Goal: Task Accomplishment & Management: Manage account settings

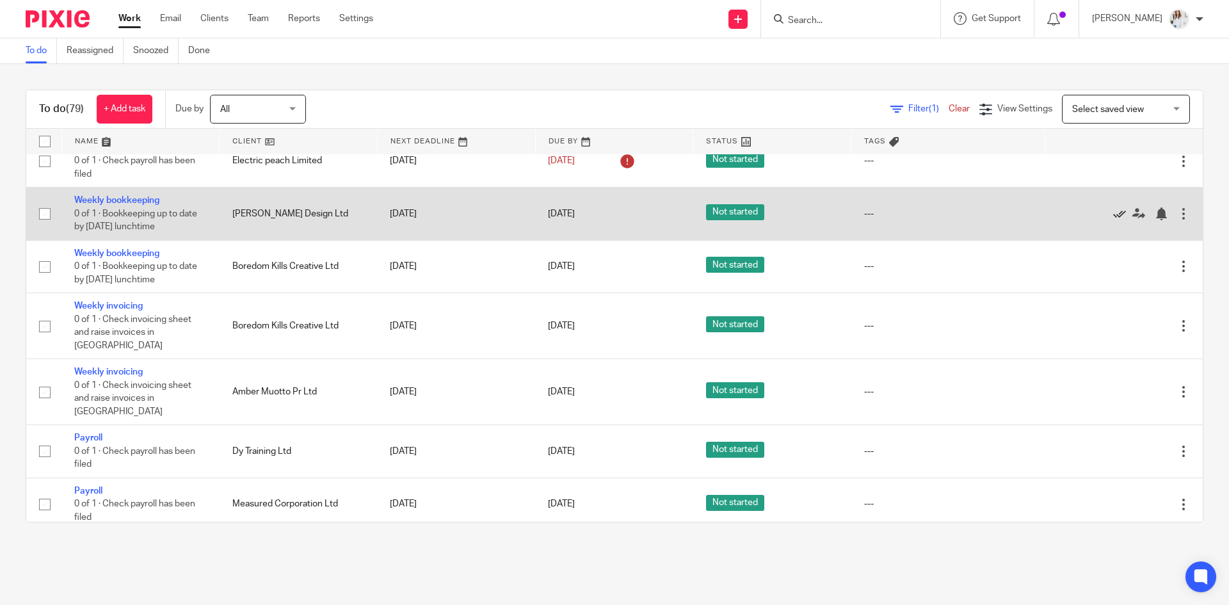
click at [1113, 214] on icon at bounding box center [1119, 213] width 13 height 13
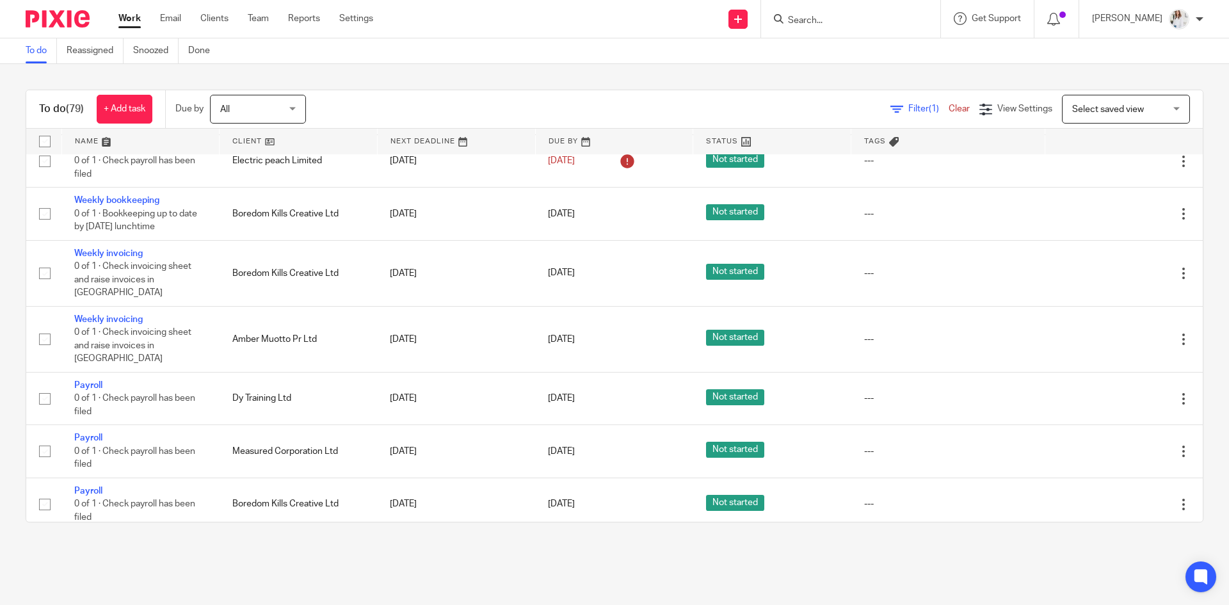
click at [1113, 214] on icon at bounding box center [1119, 213] width 13 height 13
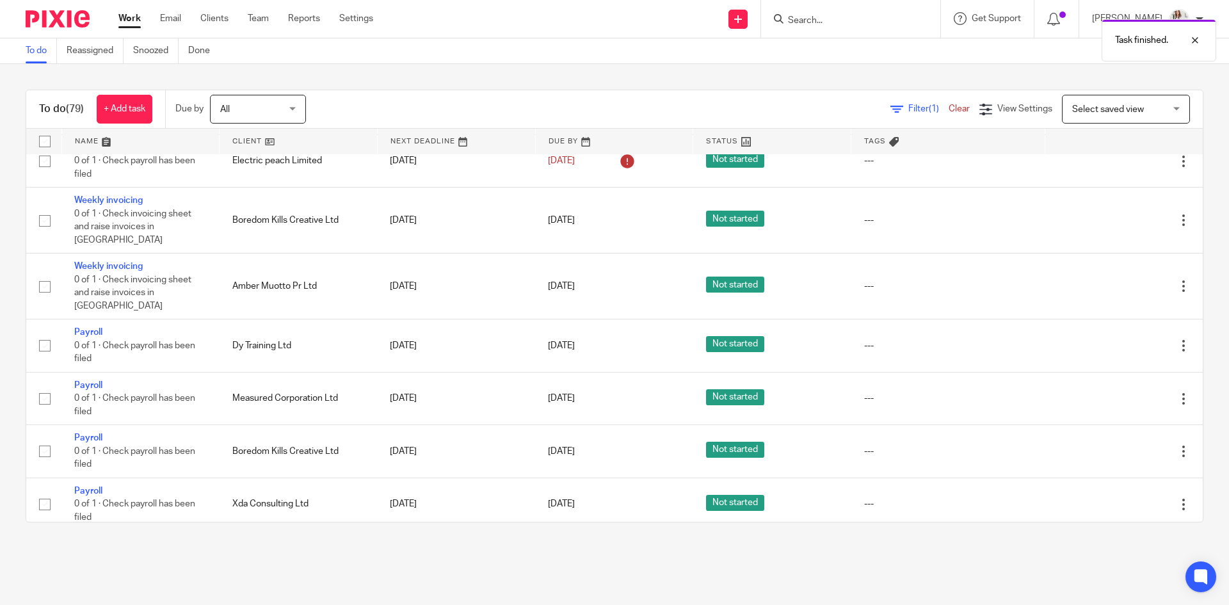
click at [1113, 214] on icon at bounding box center [1119, 220] width 13 height 13
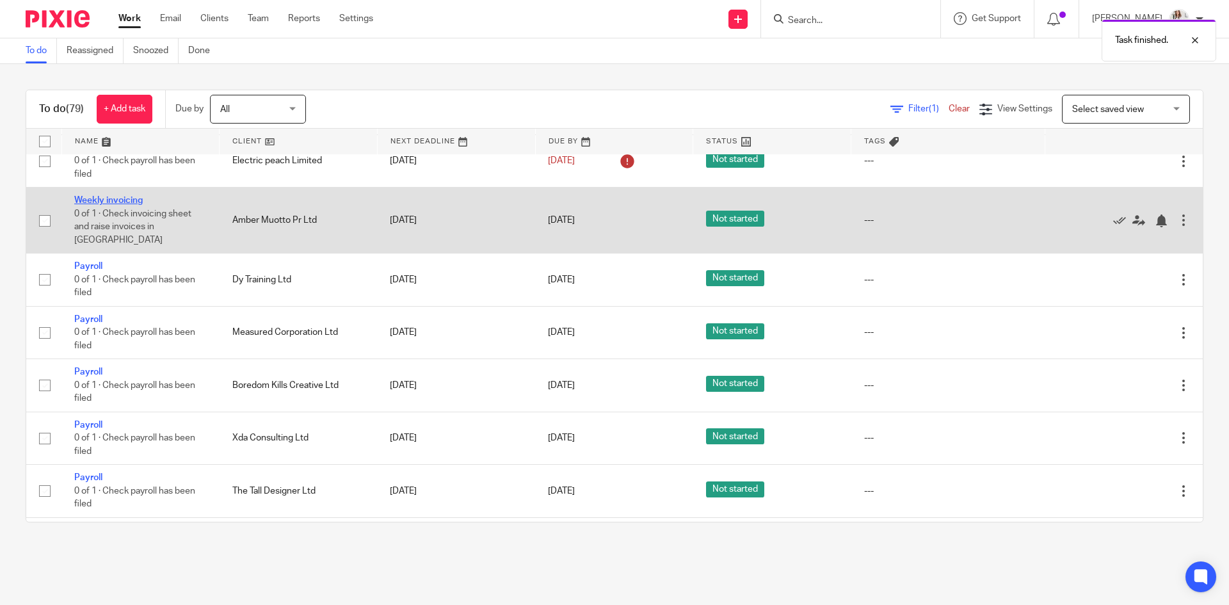
click at [120, 204] on link "Weekly invoicing" at bounding box center [108, 200] width 68 height 9
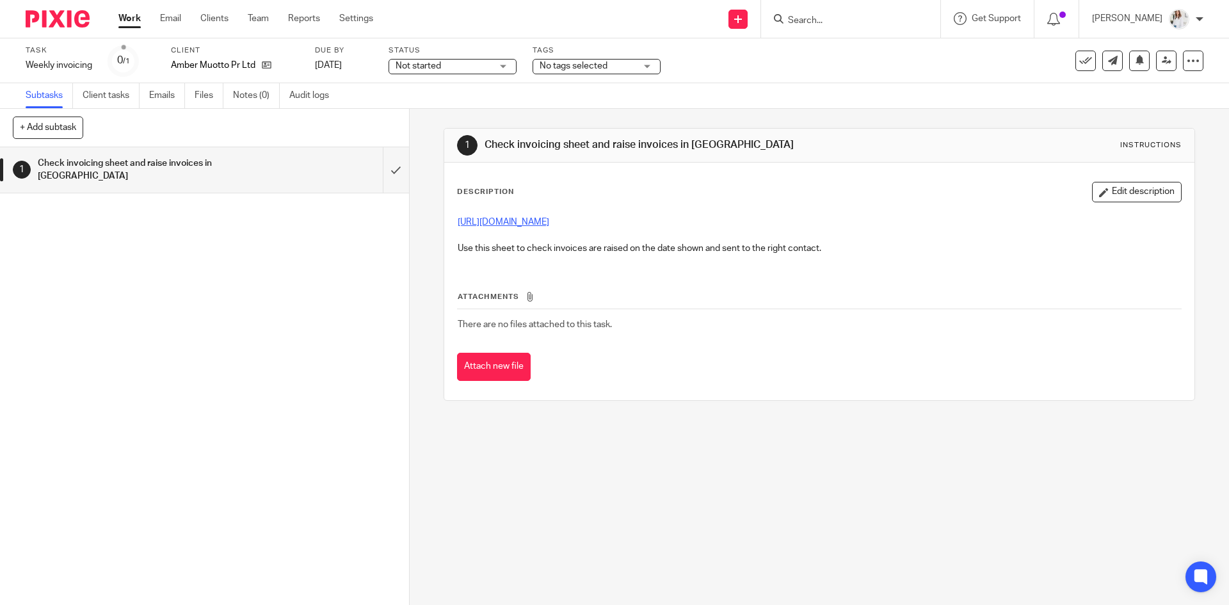
click at [549, 225] on link "https://docs.google.com/spreadsheets/d/1XfSHRPWLBsLX_rVDoiI0qja9tl_iEGZE/edit#g…" at bounding box center [504, 222] width 92 height 9
click at [132, 19] on link "Work" at bounding box center [129, 18] width 22 height 13
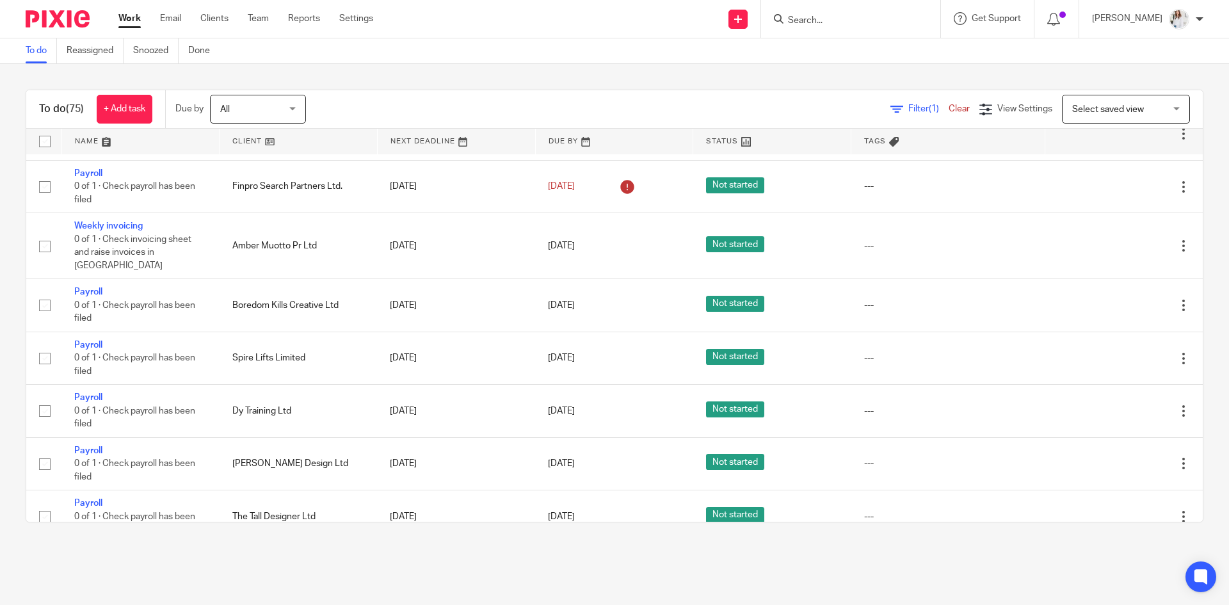
scroll to position [543, 0]
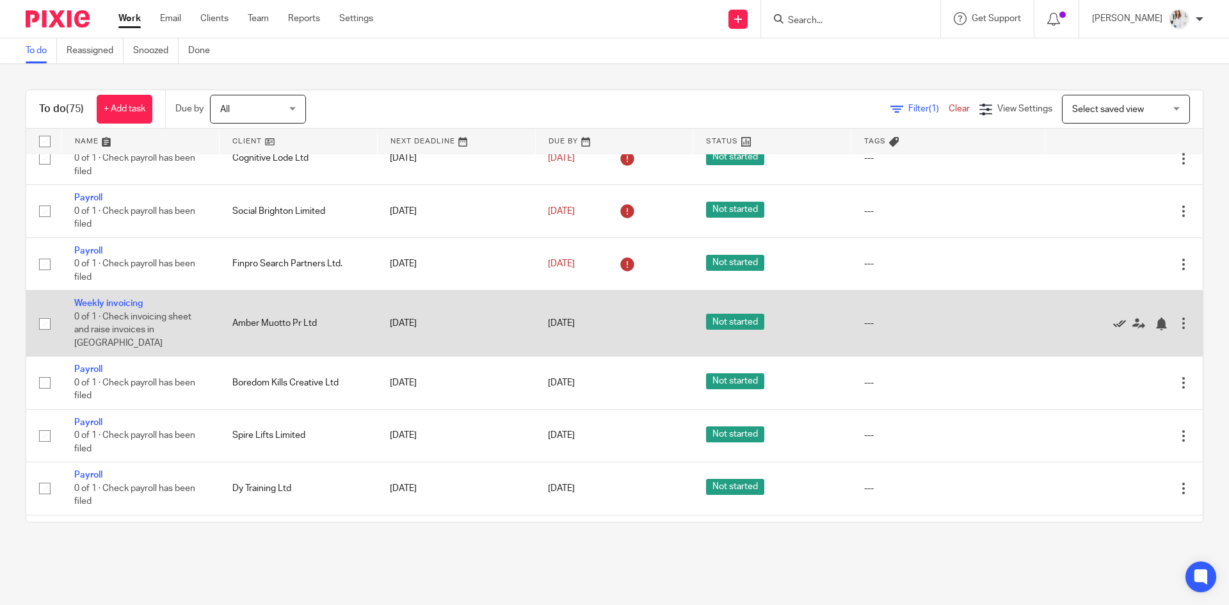
click at [1113, 317] on icon at bounding box center [1119, 323] width 13 height 13
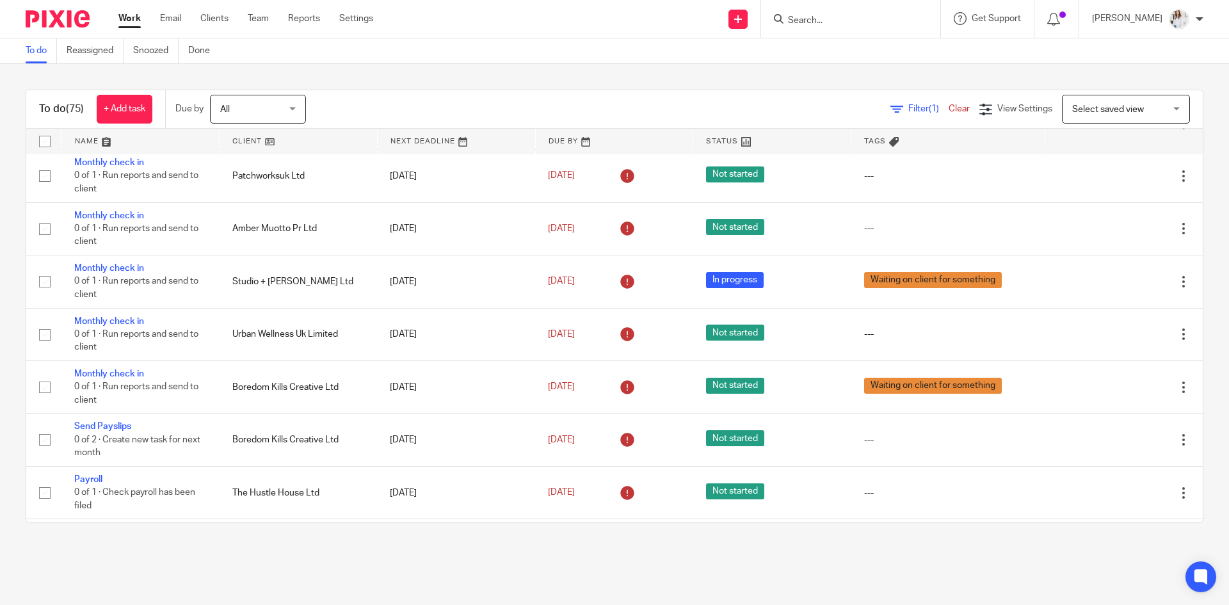
scroll to position [71, 0]
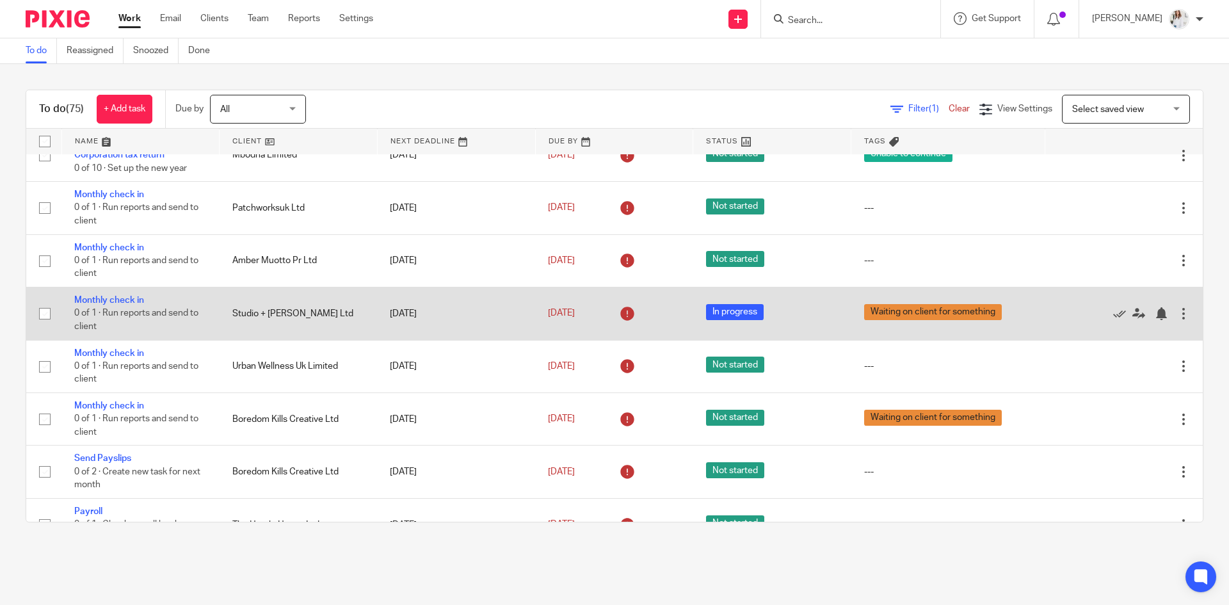
click at [978, 318] on span "Waiting on client for something" at bounding box center [933, 312] width 138 height 16
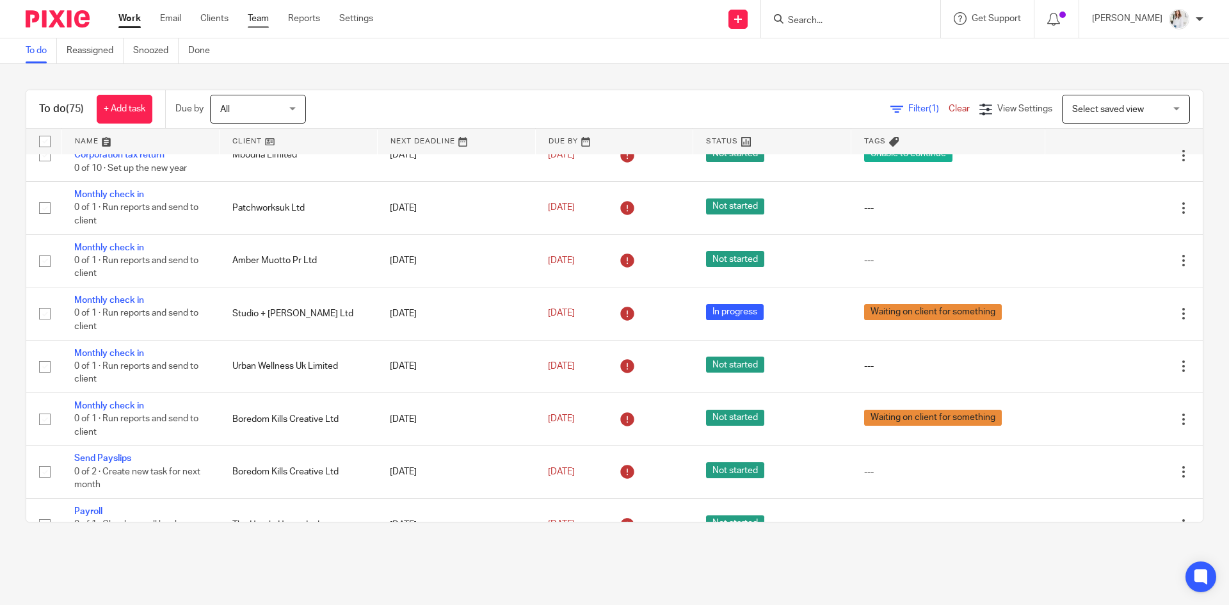
click at [264, 24] on link "Team" at bounding box center [258, 18] width 21 height 13
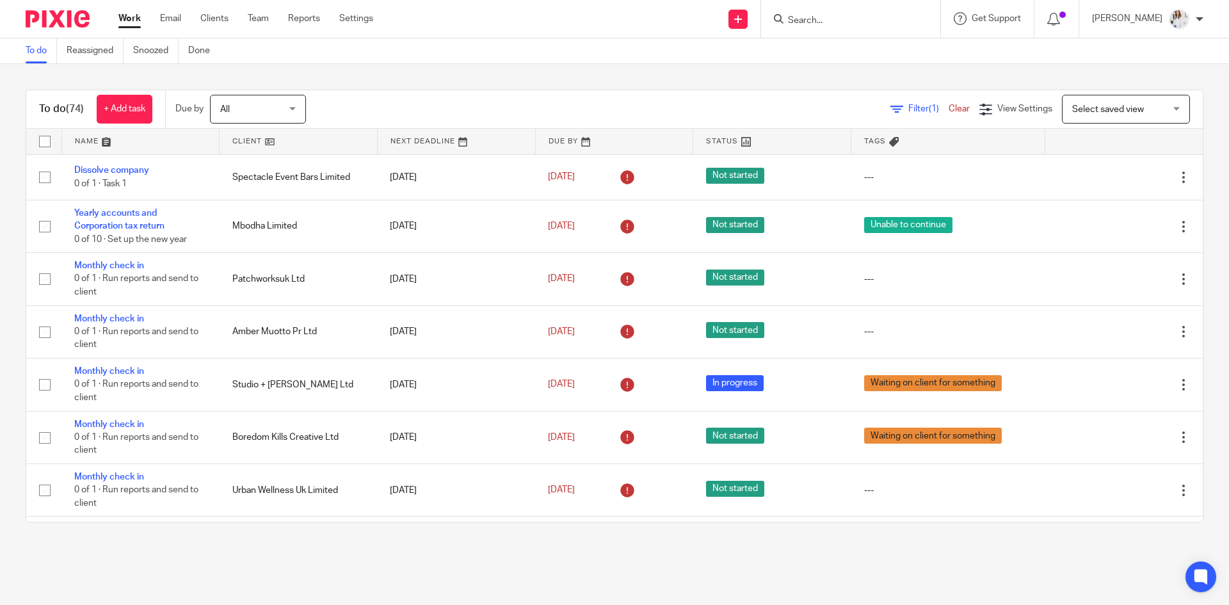
click at [821, 21] on input "Search" at bounding box center [843, 21] width 115 height 12
type input "ambe"
click at [909, 73] on link at bounding box center [863, 69] width 159 height 19
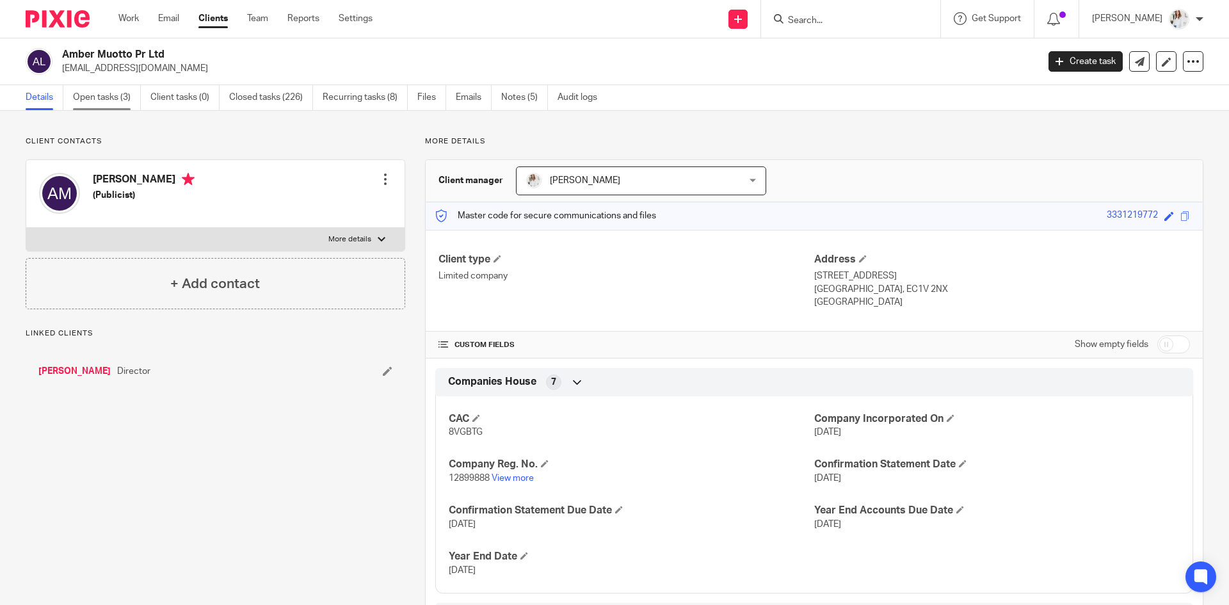
click at [116, 93] on link "Open tasks (3)" at bounding box center [107, 97] width 68 height 25
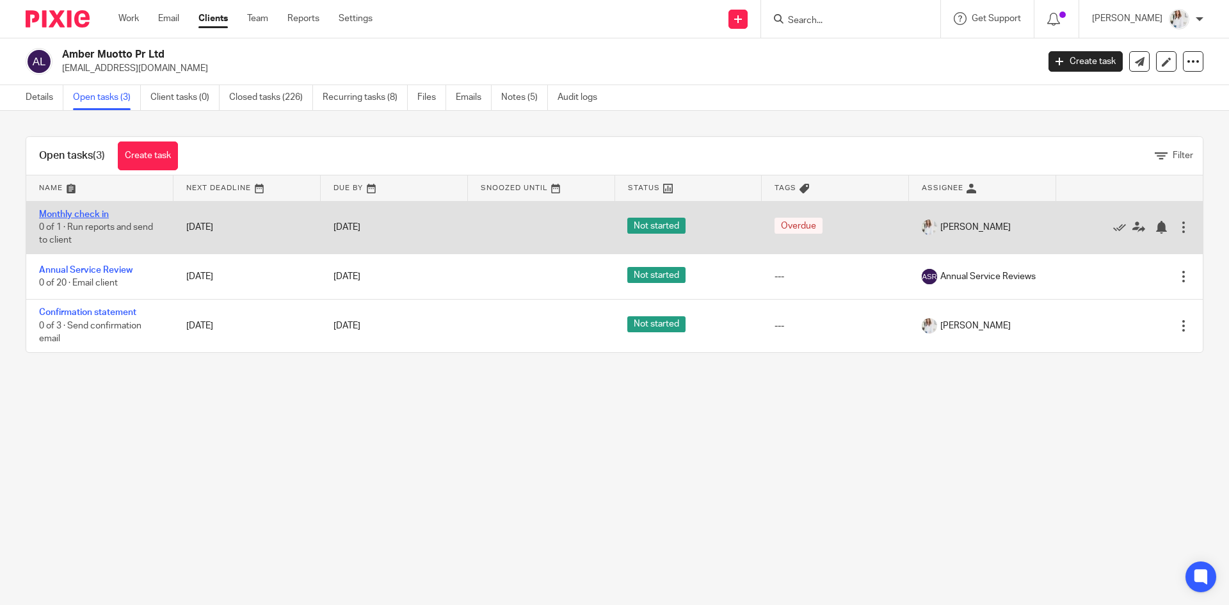
click at [92, 215] on link "Monthly check in" at bounding box center [74, 214] width 70 height 9
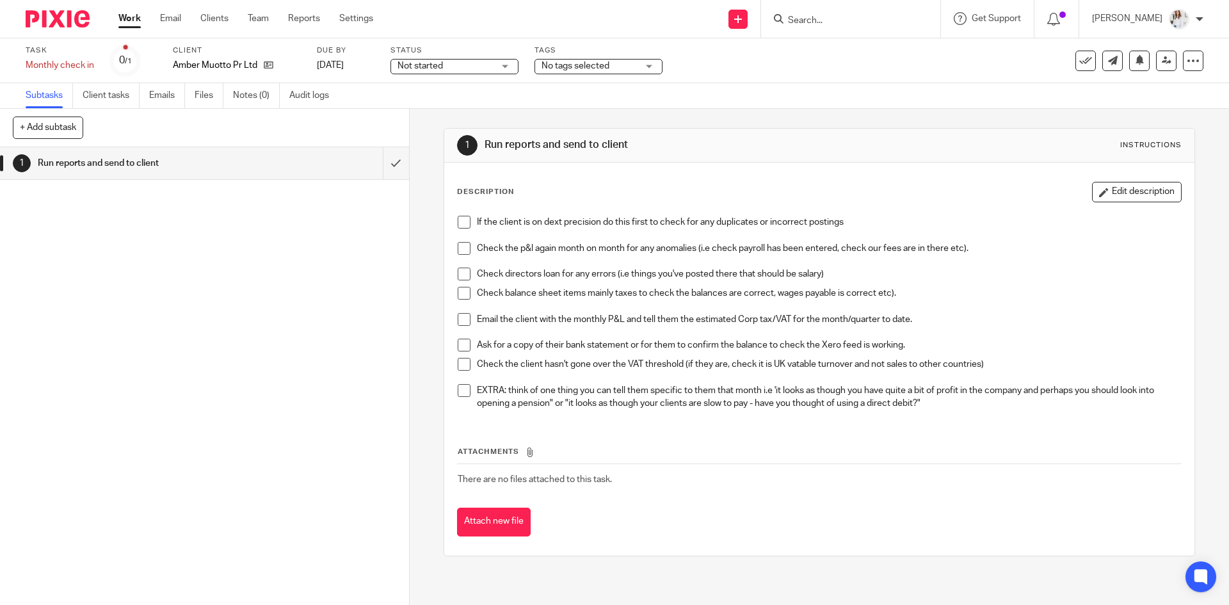
click at [614, 66] on span "No tags selected" at bounding box center [589, 66] width 96 height 13
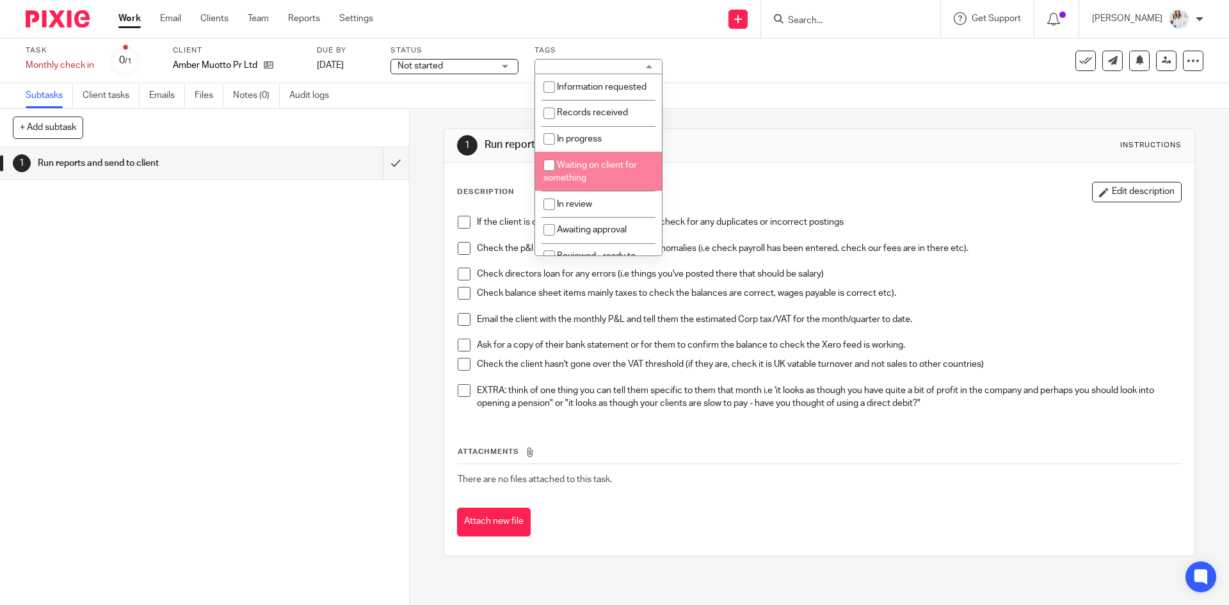
click at [591, 183] on li "Waiting on client for something" at bounding box center [598, 171] width 127 height 39
checkbox input "true"
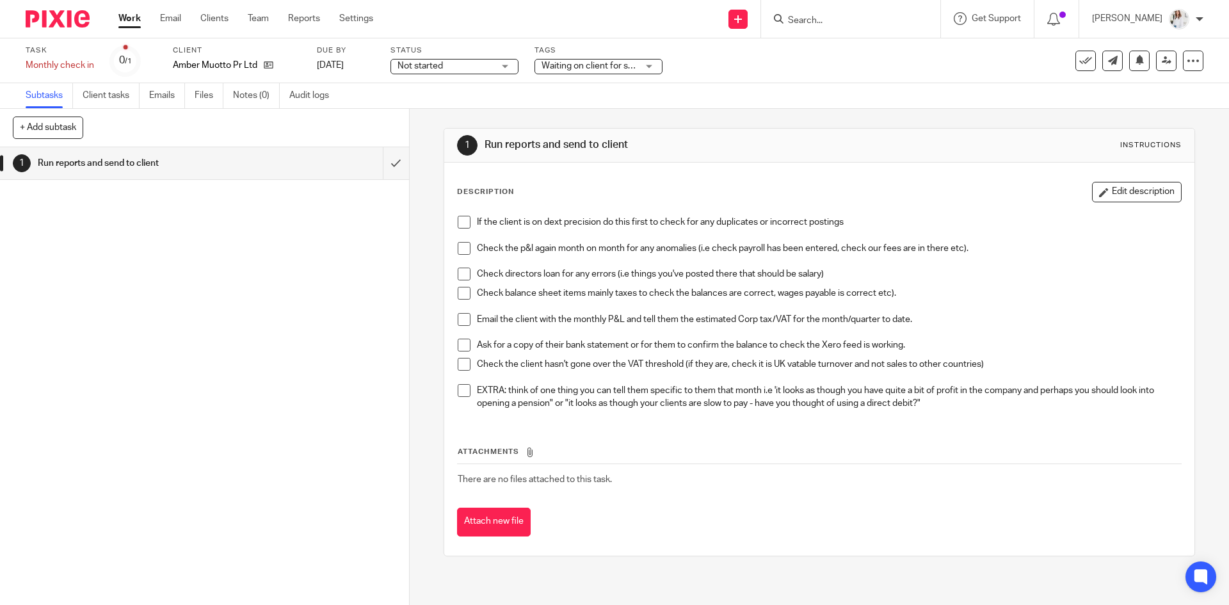
click at [410, 214] on div "1 Run reports and send to client Instructions Description Edit description If t…" at bounding box center [819, 357] width 819 height 496
click at [140, 14] on link "Work" at bounding box center [129, 18] width 22 height 13
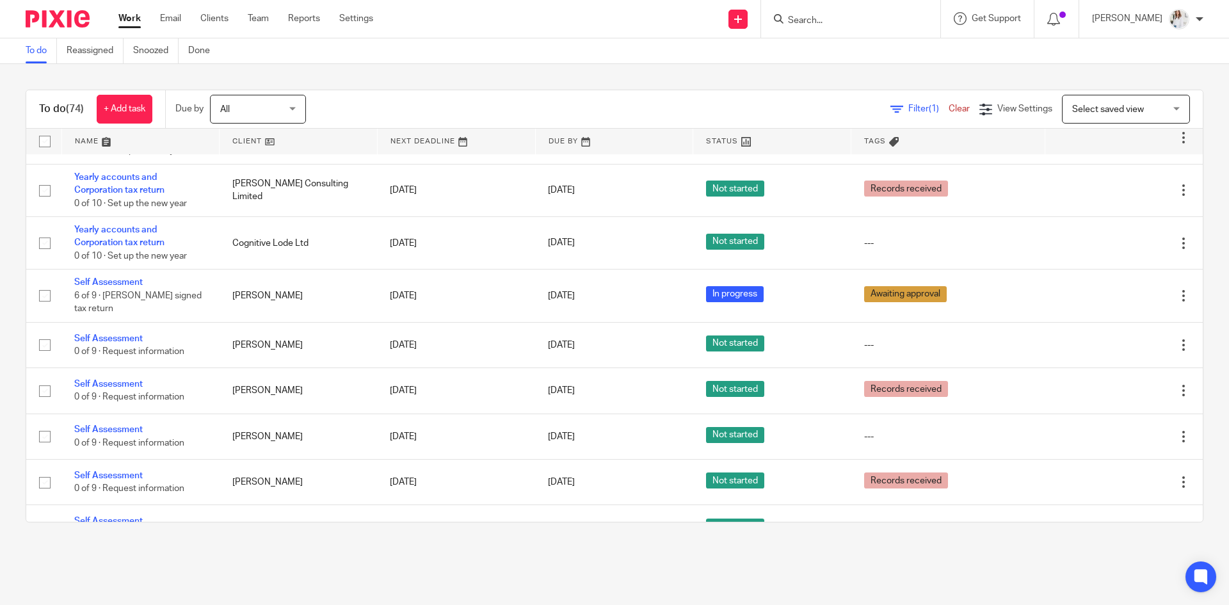
scroll to position [1497, 0]
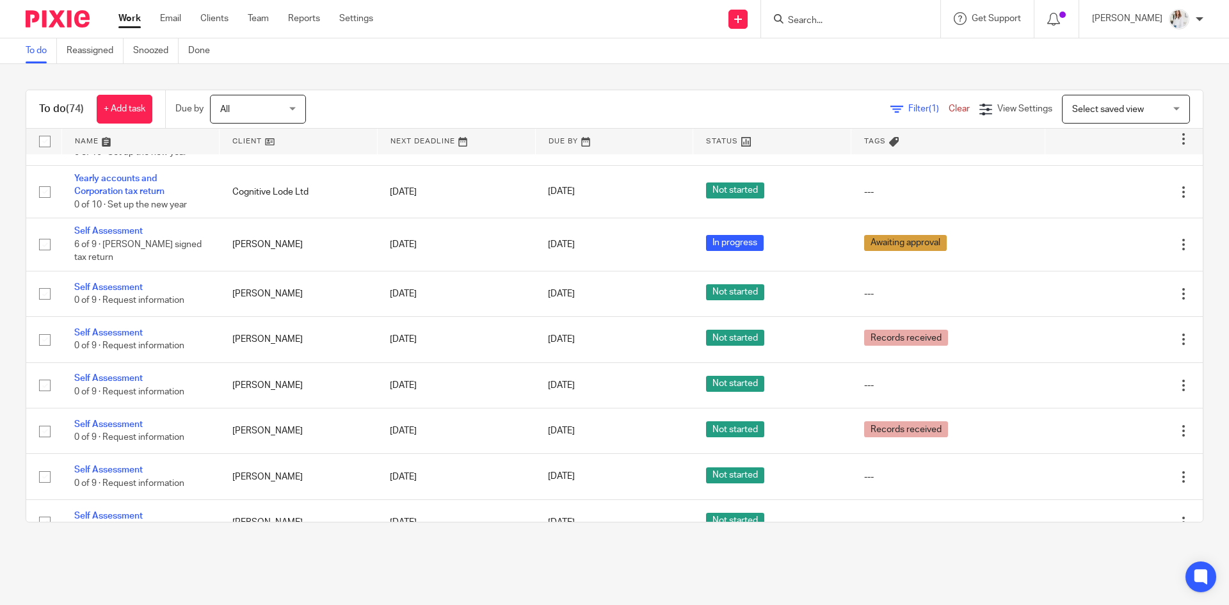
click at [856, 13] on form at bounding box center [854, 19] width 136 height 16
click at [856, 15] on input "Search" at bounding box center [843, 21] width 115 height 12
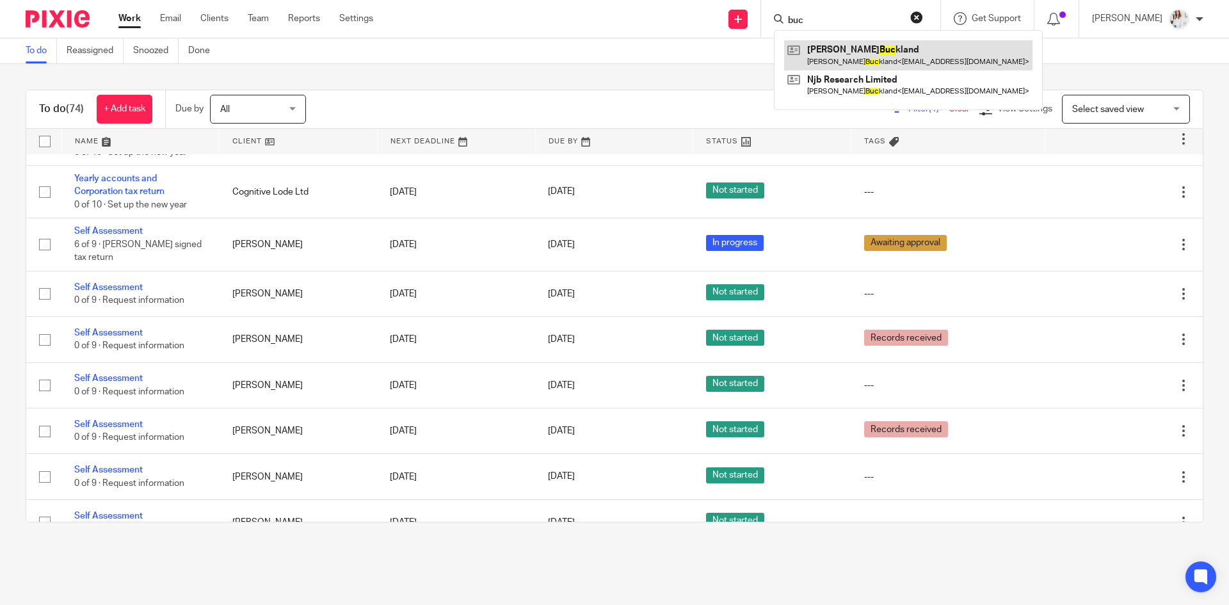
type input "buc"
click at [865, 43] on link at bounding box center [908, 54] width 248 height 29
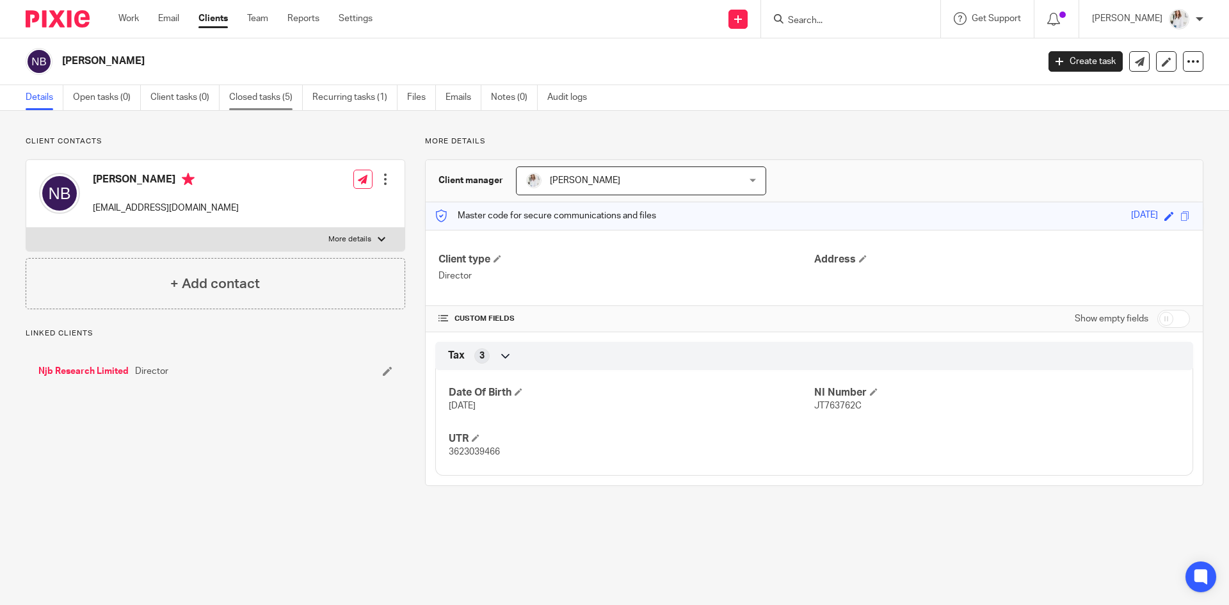
click at [271, 101] on link "Closed tasks (5)" at bounding box center [266, 97] width 74 height 25
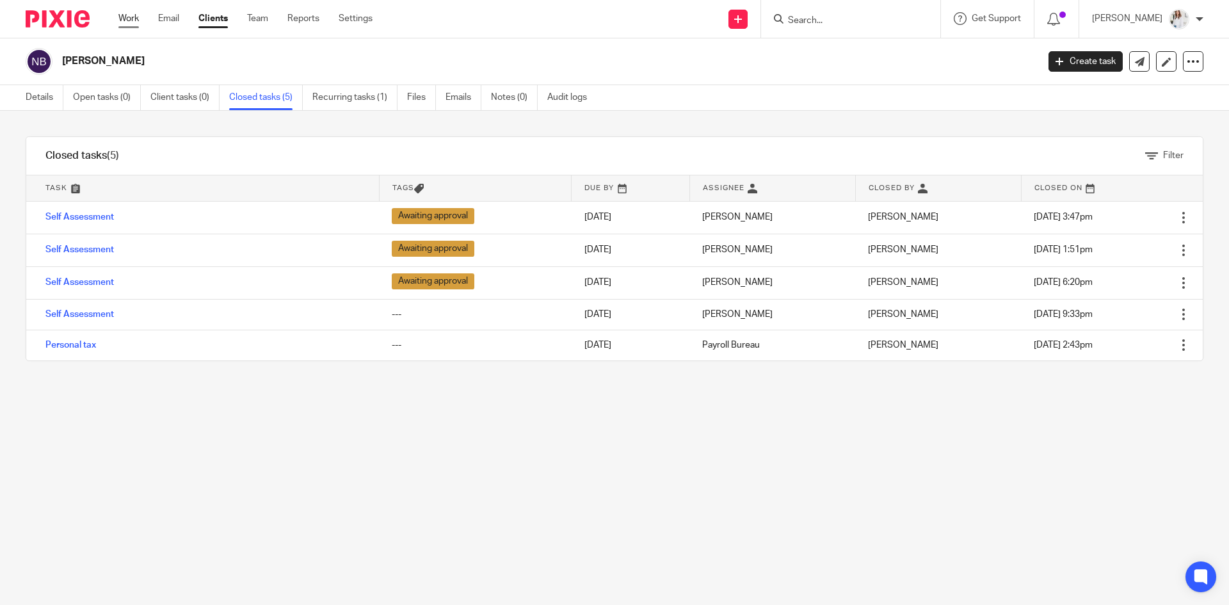
click at [135, 18] on link "Work" at bounding box center [128, 18] width 20 height 13
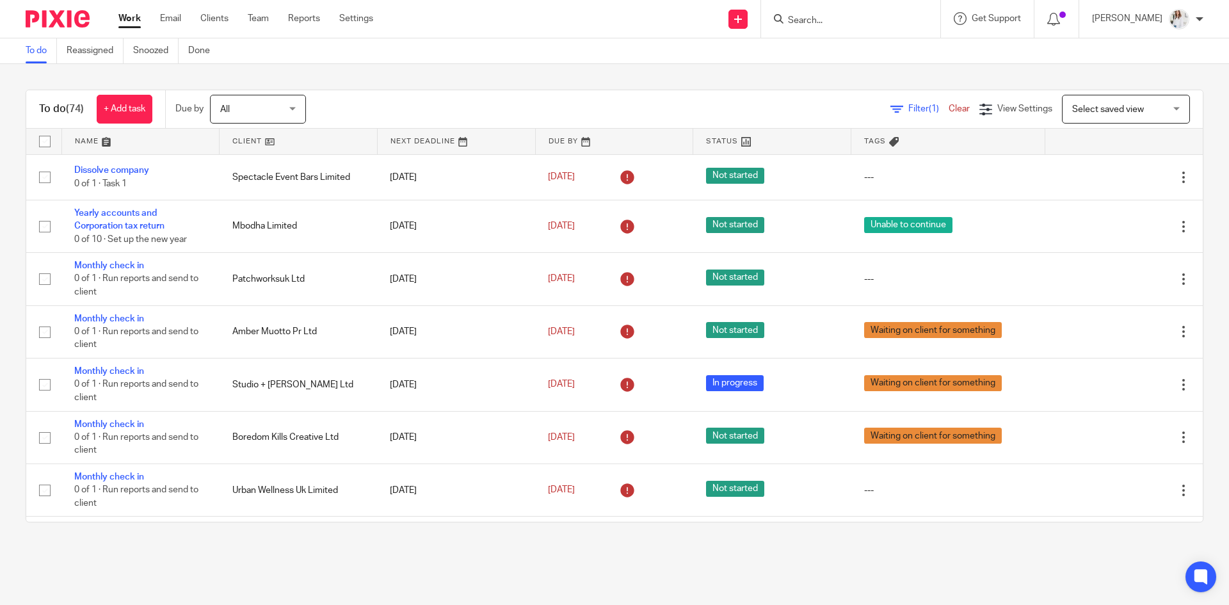
click at [830, 17] on input "Search" at bounding box center [843, 21] width 115 height 12
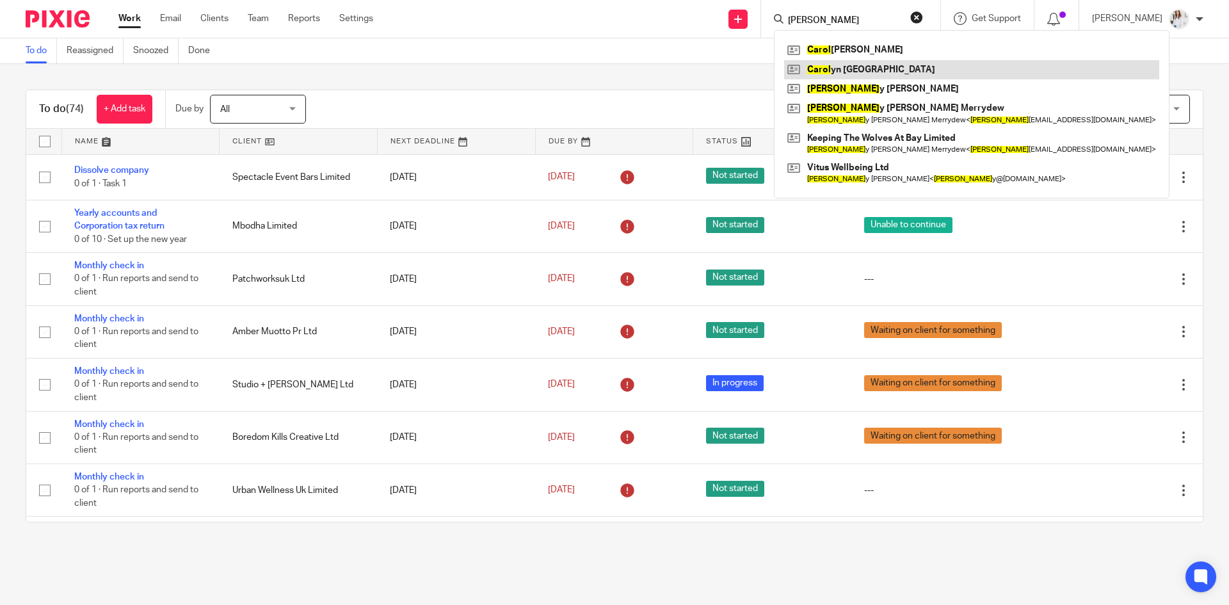
type input "carol"
click at [859, 69] on link at bounding box center [971, 69] width 375 height 19
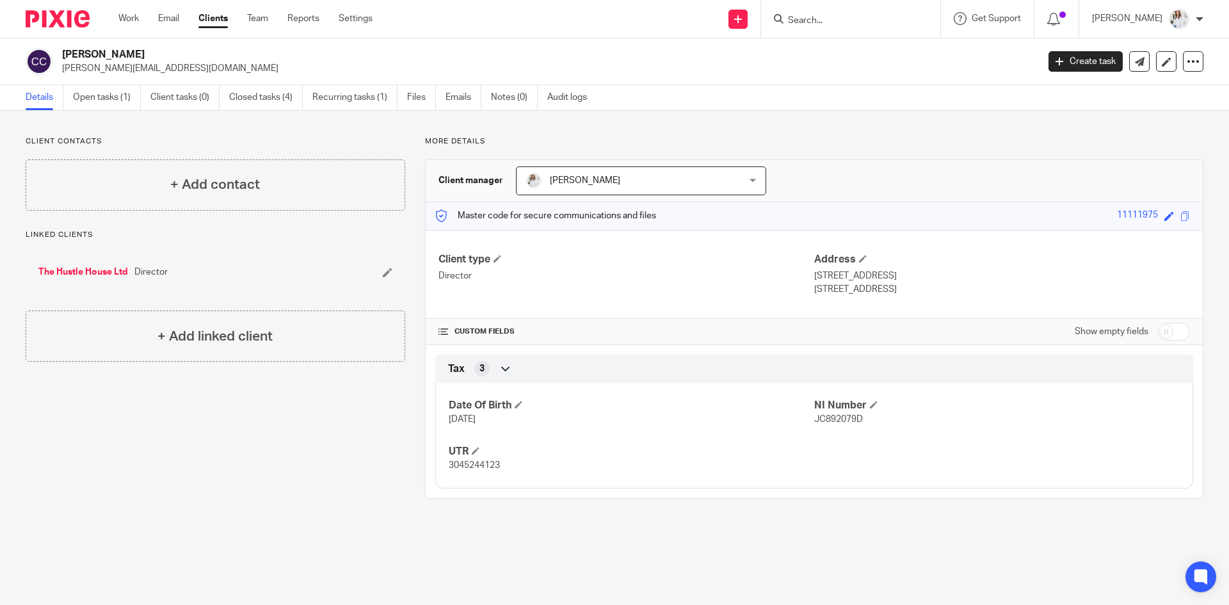
drag, startPoint x: 1148, startPoint y: 220, endPoint x: 1099, endPoint y: 223, distance: 48.7
click at [1099, 223] on div "Master code for secure communications and files 11111975 Save 11111975" at bounding box center [814, 216] width 777 height 28
copy div "11111975"
click at [431, 100] on link "Files" at bounding box center [421, 97] width 29 height 25
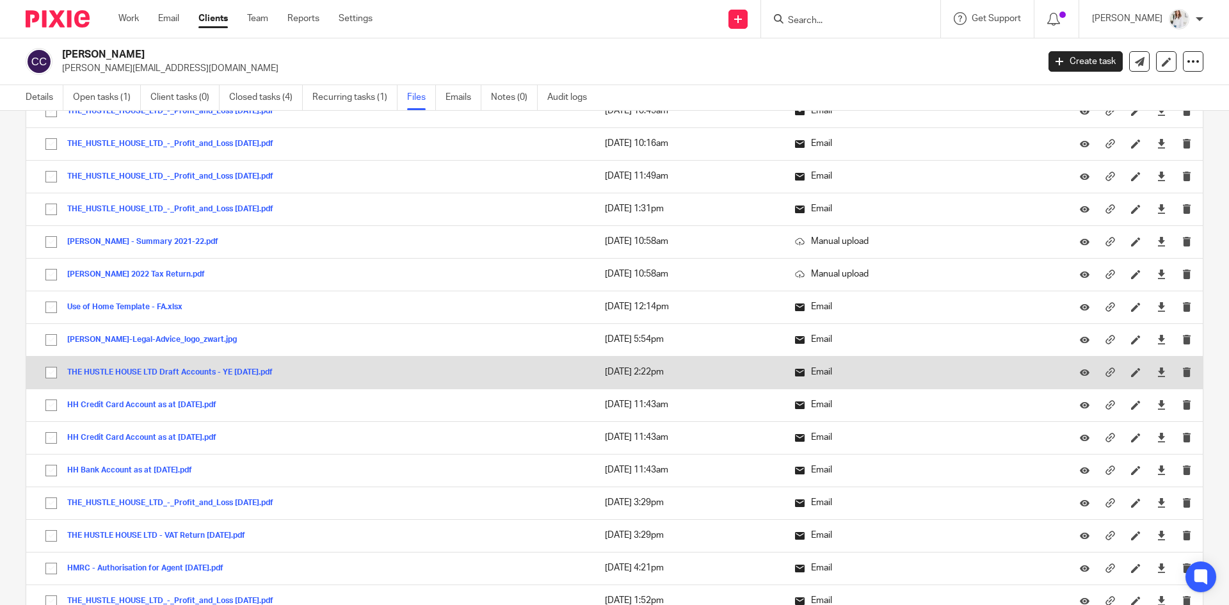
scroll to position [1085, 0]
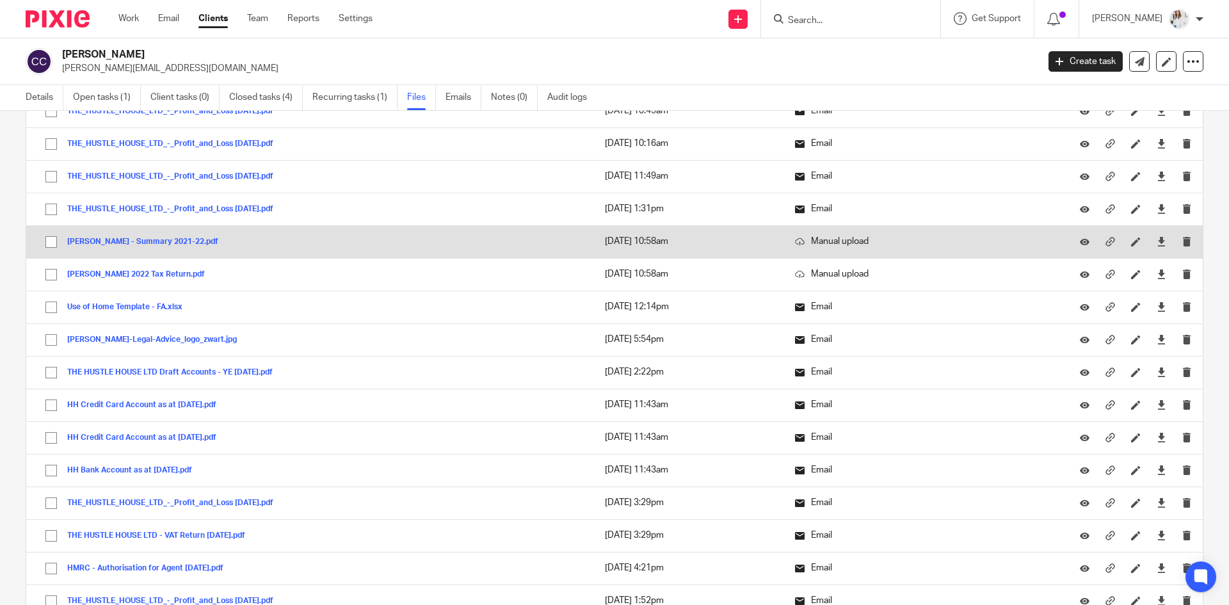
click at [157, 242] on button "Carolyn Cresswell - Summary 2021-22.pdf" at bounding box center [147, 241] width 161 height 9
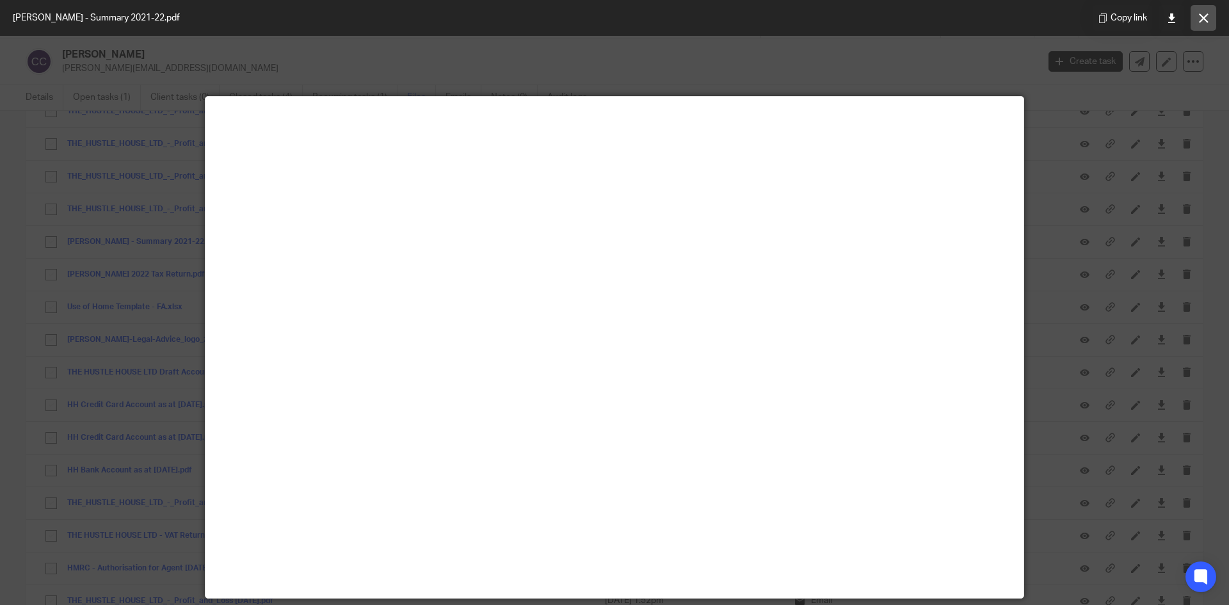
click at [1208, 19] on button at bounding box center [1203, 18] width 26 height 26
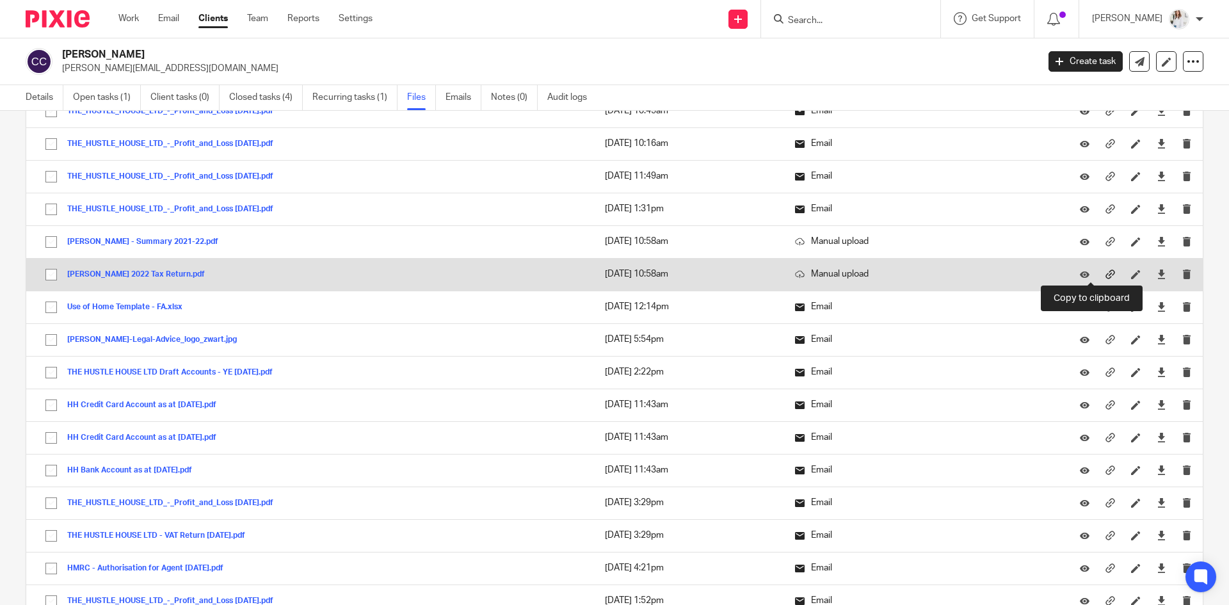
click at [1105, 275] on icon at bounding box center [1110, 274] width 10 height 10
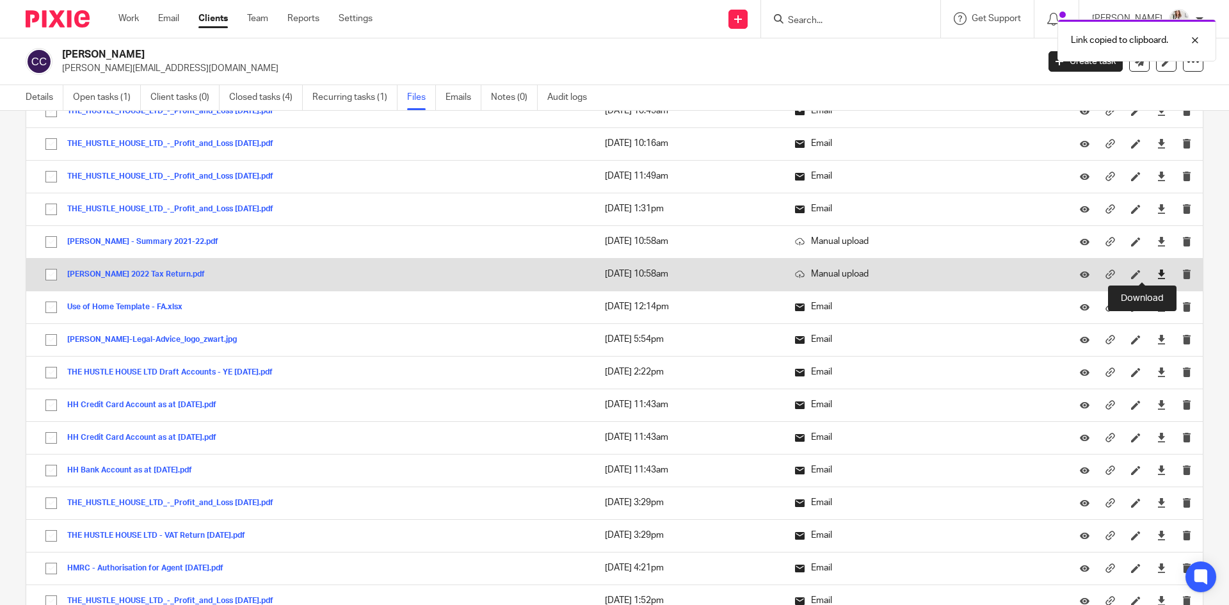
click at [1156, 274] on icon at bounding box center [1161, 274] width 10 height 10
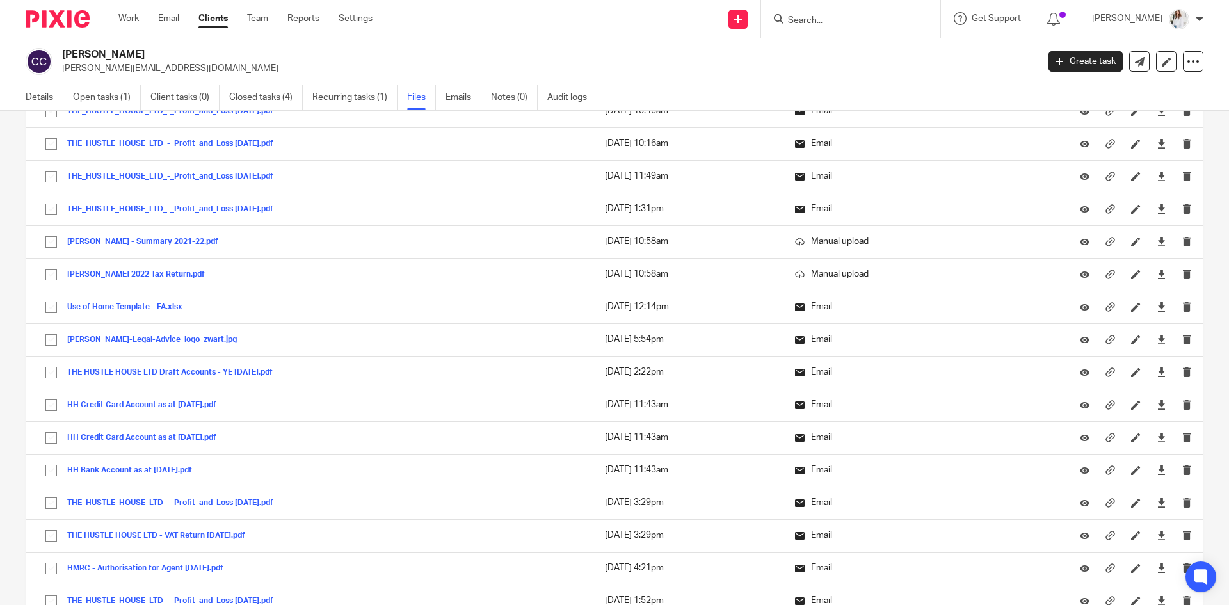
click at [817, 16] on input "Search" at bounding box center [843, 21] width 115 height 12
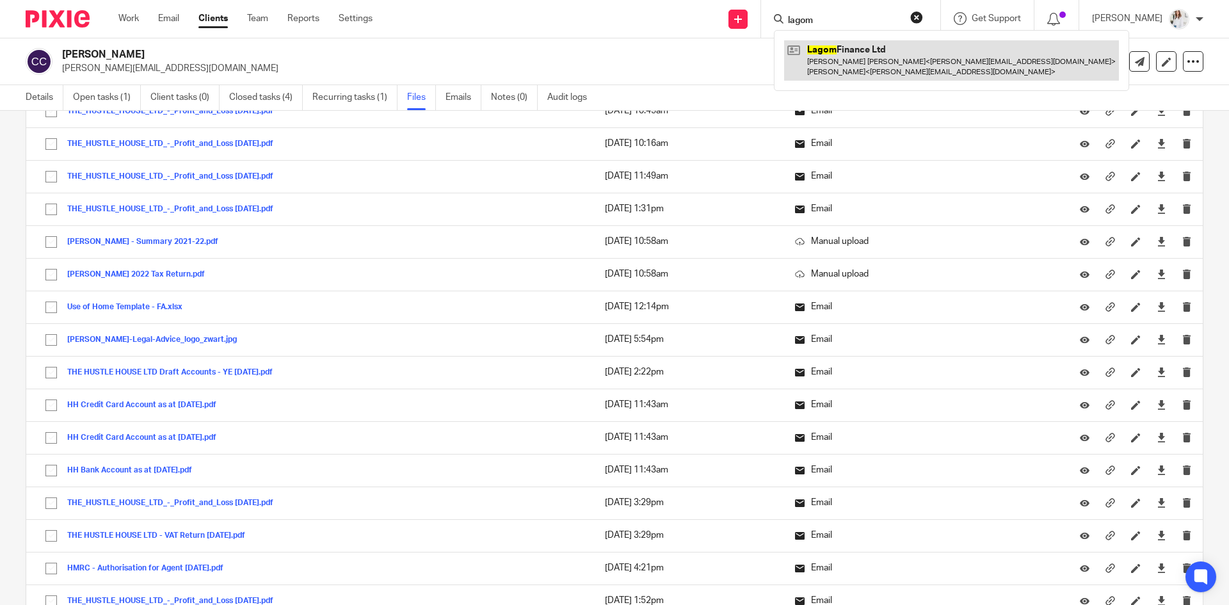
type input "lagom"
click at [872, 77] on link at bounding box center [951, 60] width 335 height 40
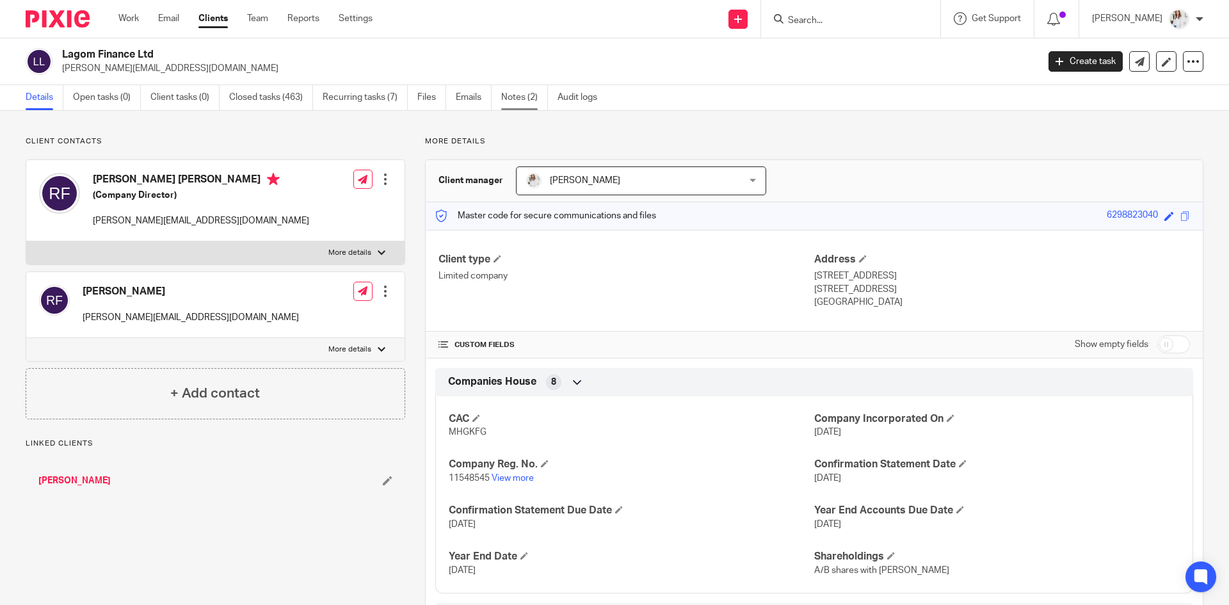
click at [535, 99] on link "Notes (2)" at bounding box center [524, 97] width 47 height 25
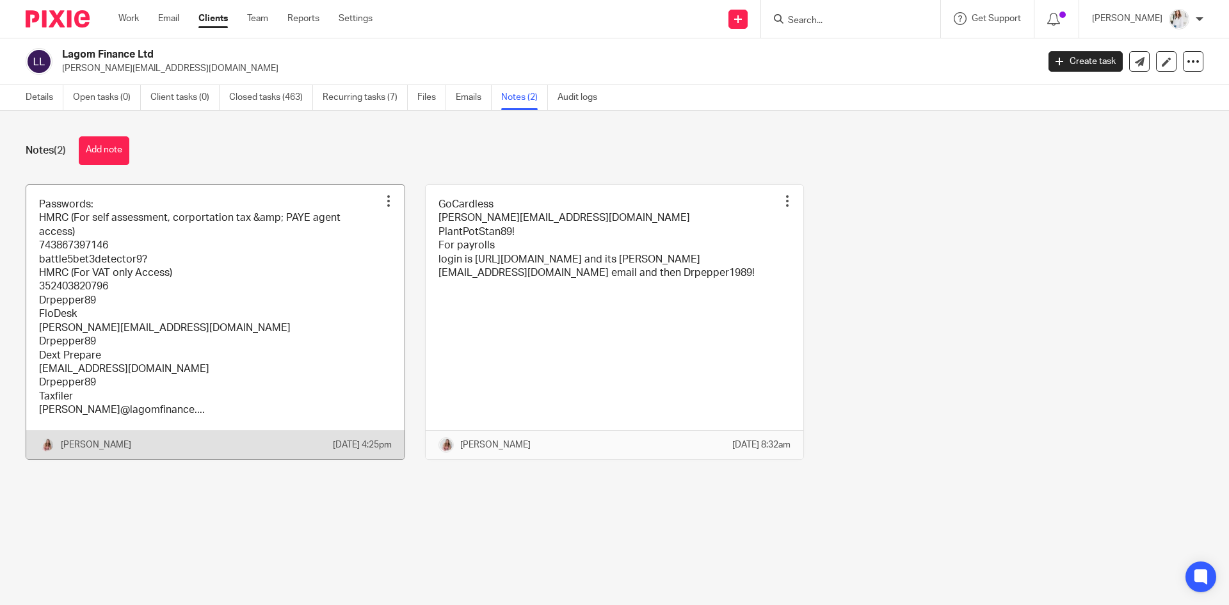
click at [243, 292] on link at bounding box center [215, 322] width 378 height 274
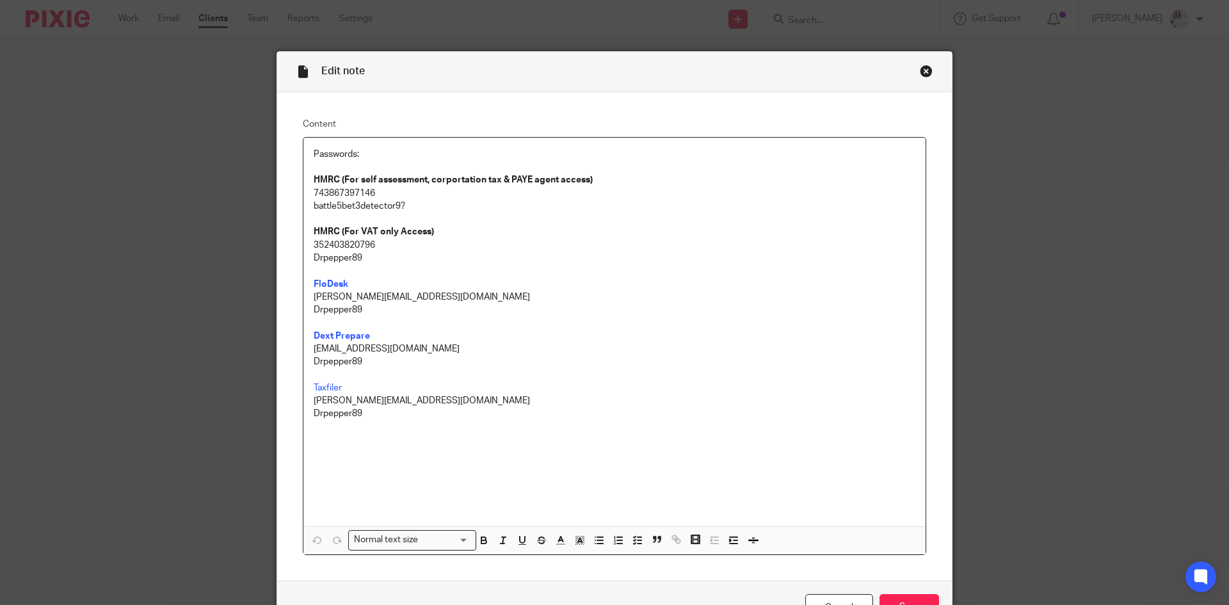
click at [390, 243] on p "352403820796" at bounding box center [615, 245] width 602 height 13
drag, startPoint x: 381, startPoint y: 209, endPoint x: 307, endPoint y: 209, distance: 74.2
click at [307, 209] on div "Passwords: HMRC (For self assessment, corportation tax & PAYE agent access) 743…" at bounding box center [614, 332] width 622 height 388
copy p "battle5bet3detector9?"
click at [920, 73] on div "Close this dialog window" at bounding box center [926, 71] width 13 height 13
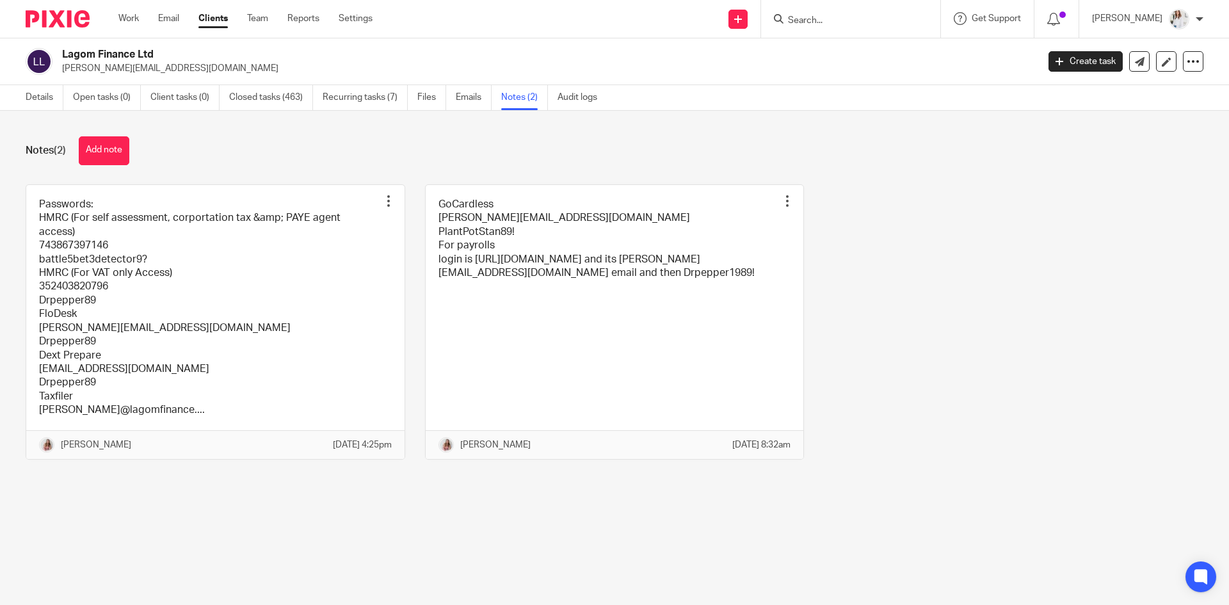
click at [826, 27] on form at bounding box center [854, 19] width 136 height 16
click at [826, 22] on input "Search" at bounding box center [843, 21] width 115 height 12
type input "cress"
click at [856, 49] on link at bounding box center [878, 49] width 188 height 19
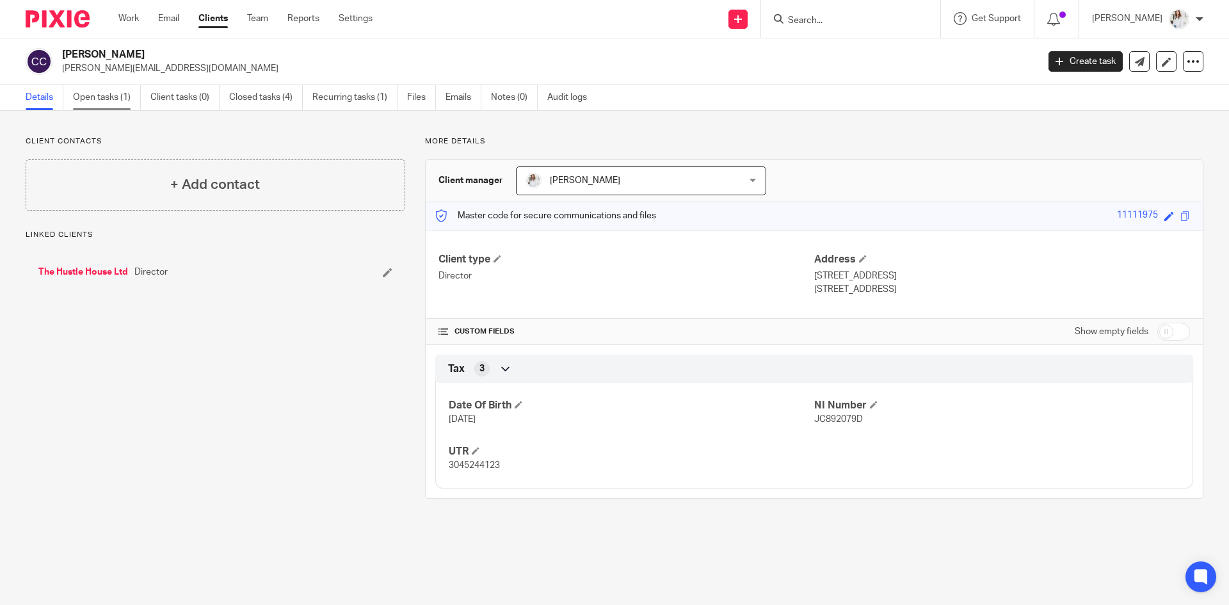
click at [111, 97] on link "Open tasks (1)" at bounding box center [107, 97] width 68 height 25
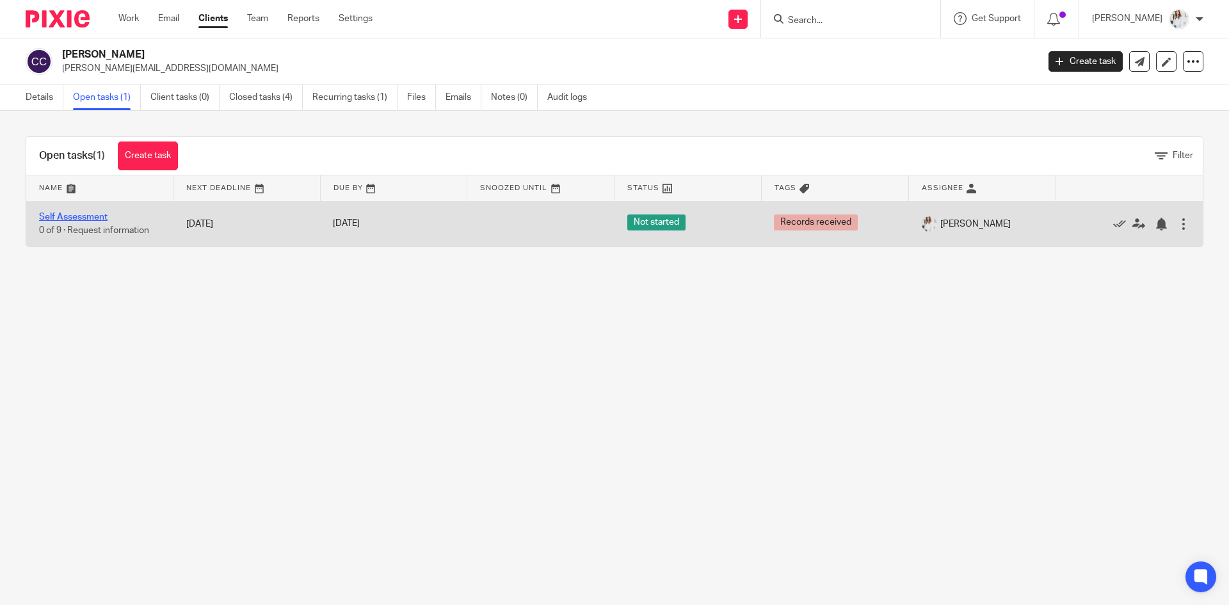
click at [85, 216] on link "Self Assessment" at bounding box center [73, 216] width 68 height 9
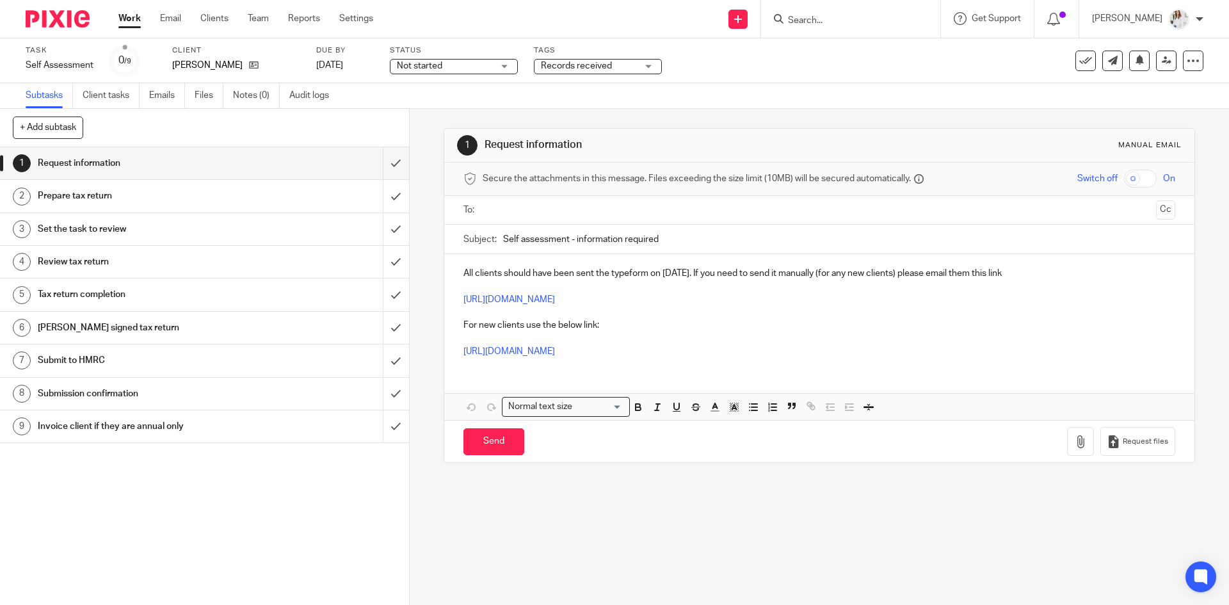
click at [463, 64] on span "Not started" at bounding box center [445, 66] width 96 height 13
click at [435, 110] on span "In progress" at bounding box center [421, 112] width 45 height 9
click at [545, 70] on span "Records received" at bounding box center [589, 66] width 96 height 13
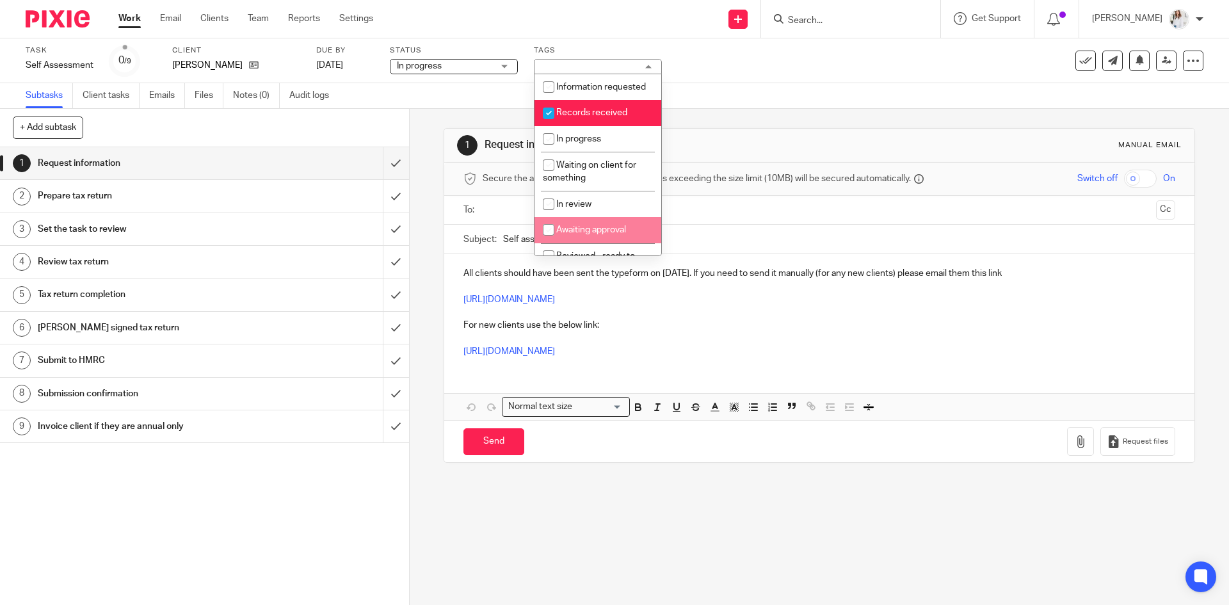
click at [572, 234] on span "Awaiting approval" at bounding box center [591, 229] width 70 height 9
checkbox input "true"
click at [583, 117] on span "Records received" at bounding box center [591, 112] width 71 height 9
checkbox input "false"
